Goal: Task Accomplishment & Management: Manage account settings

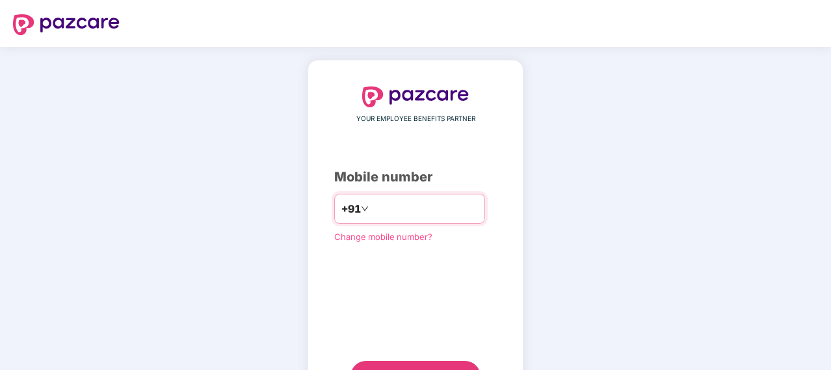
click at [374, 211] on input "number" at bounding box center [424, 208] width 107 height 21
type input "**********"
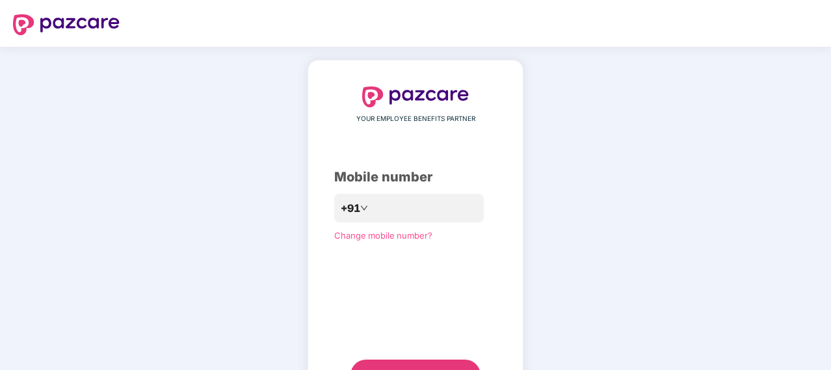
click at [418, 361] on button "Send OTP" at bounding box center [416, 375] width 130 height 31
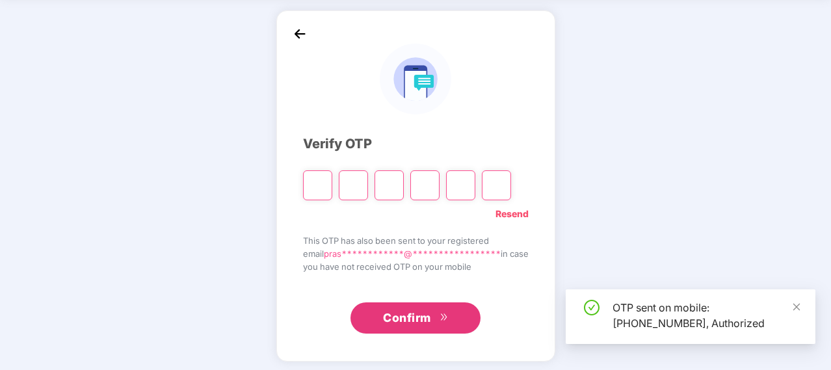
scroll to position [53, 0]
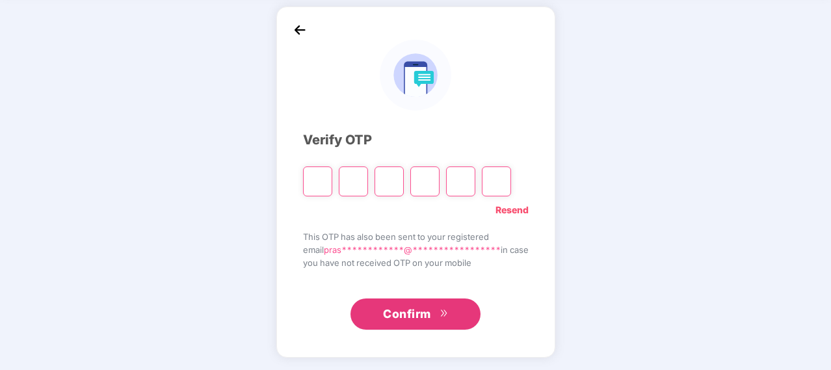
type input "*"
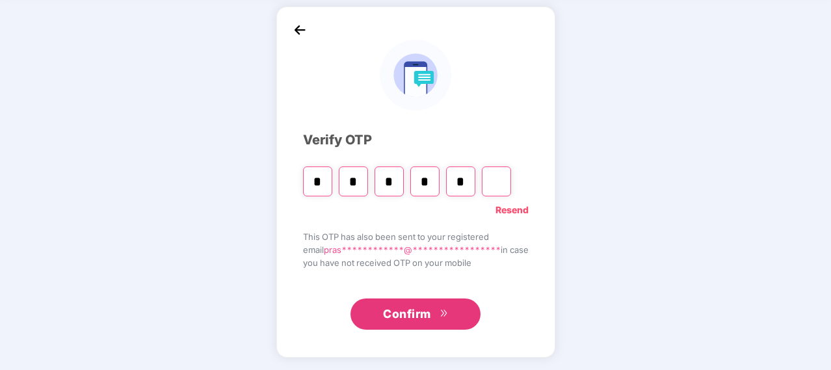
type input "*"
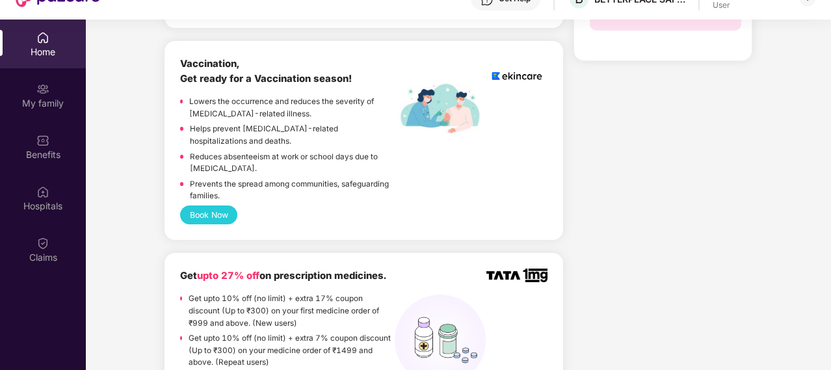
scroll to position [878, 0]
